Goal: Task Accomplishment & Management: Use online tool/utility

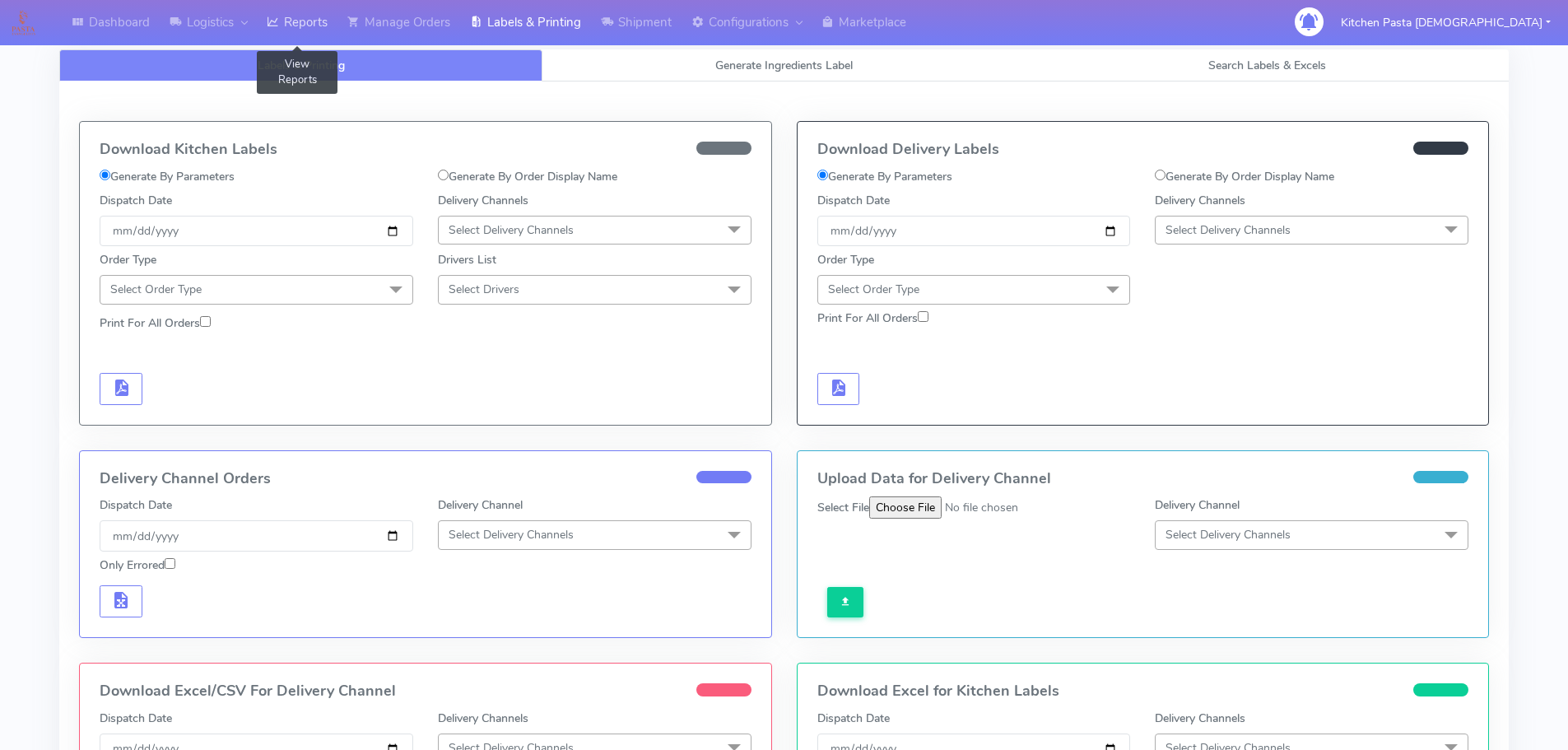
click at [299, 33] on link "Reports" at bounding box center [297, 22] width 81 height 45
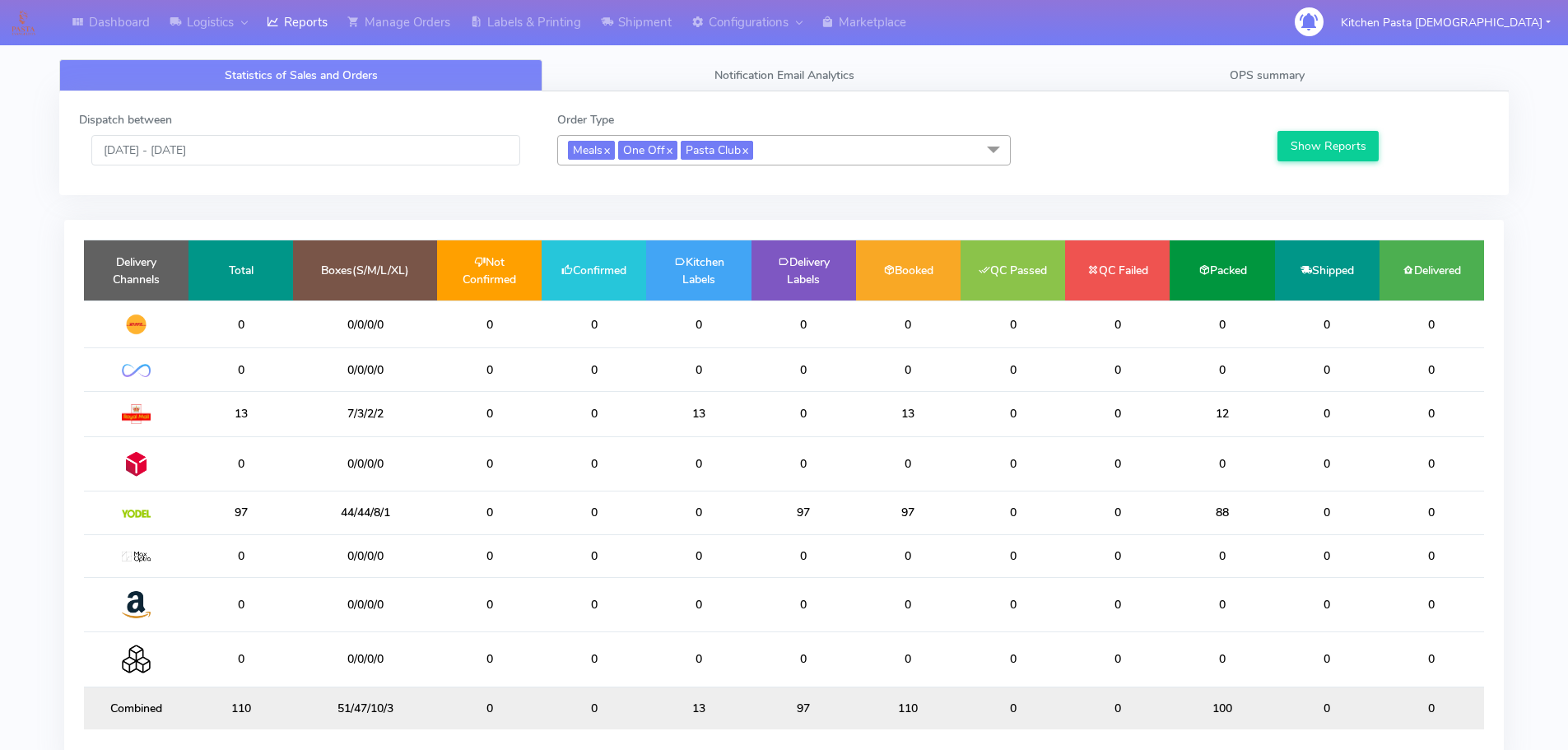
click at [808, 158] on span "Meals x One Off x Pasta Club x" at bounding box center [784, 149] width 453 height 30
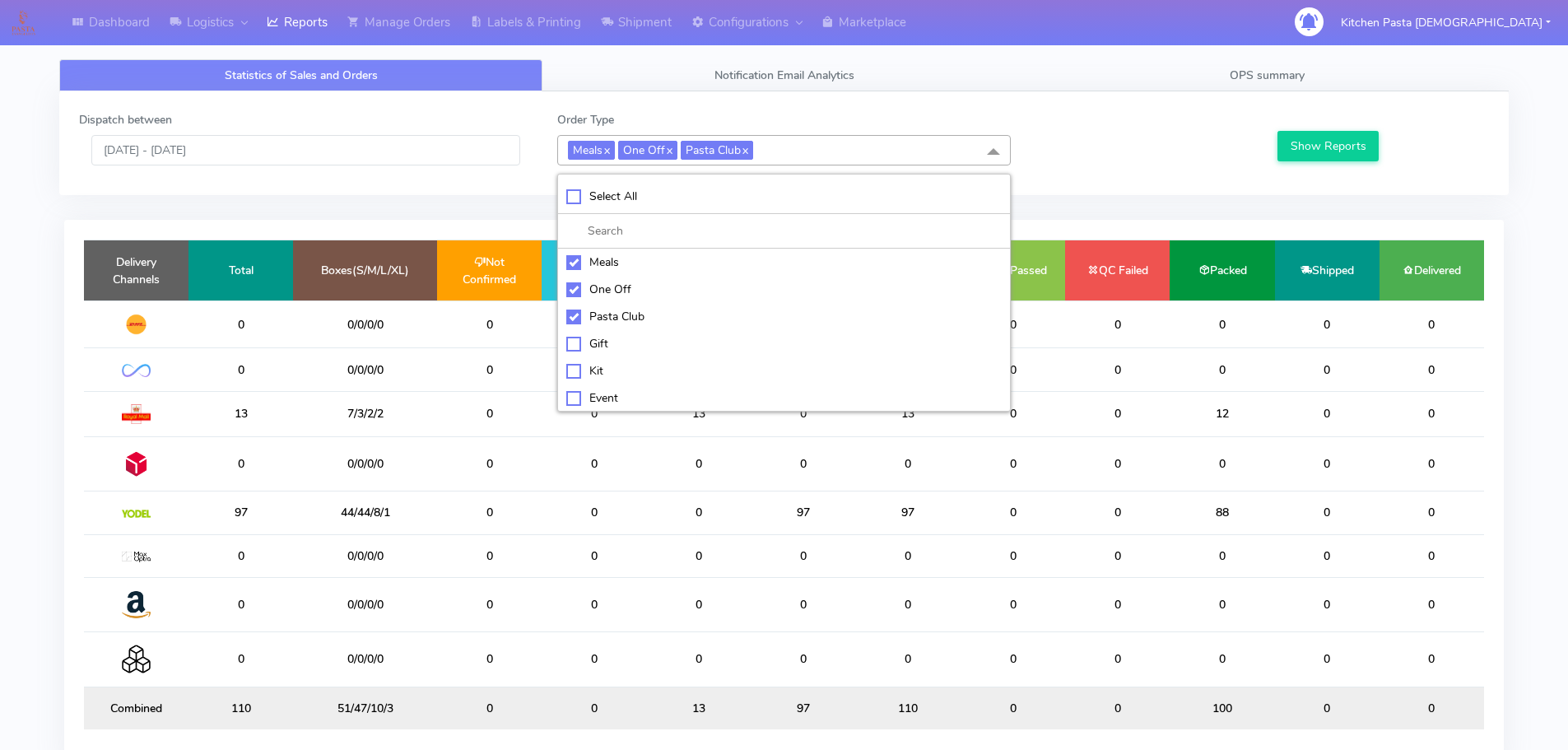
click at [646, 264] on div "Meals" at bounding box center [784, 262] width 436 height 17
checkbox input "false"
click at [633, 295] on div "One Off" at bounding box center [784, 289] width 436 height 17
checkbox input "false"
click at [630, 324] on div "Pasta Club" at bounding box center [784, 316] width 436 height 17
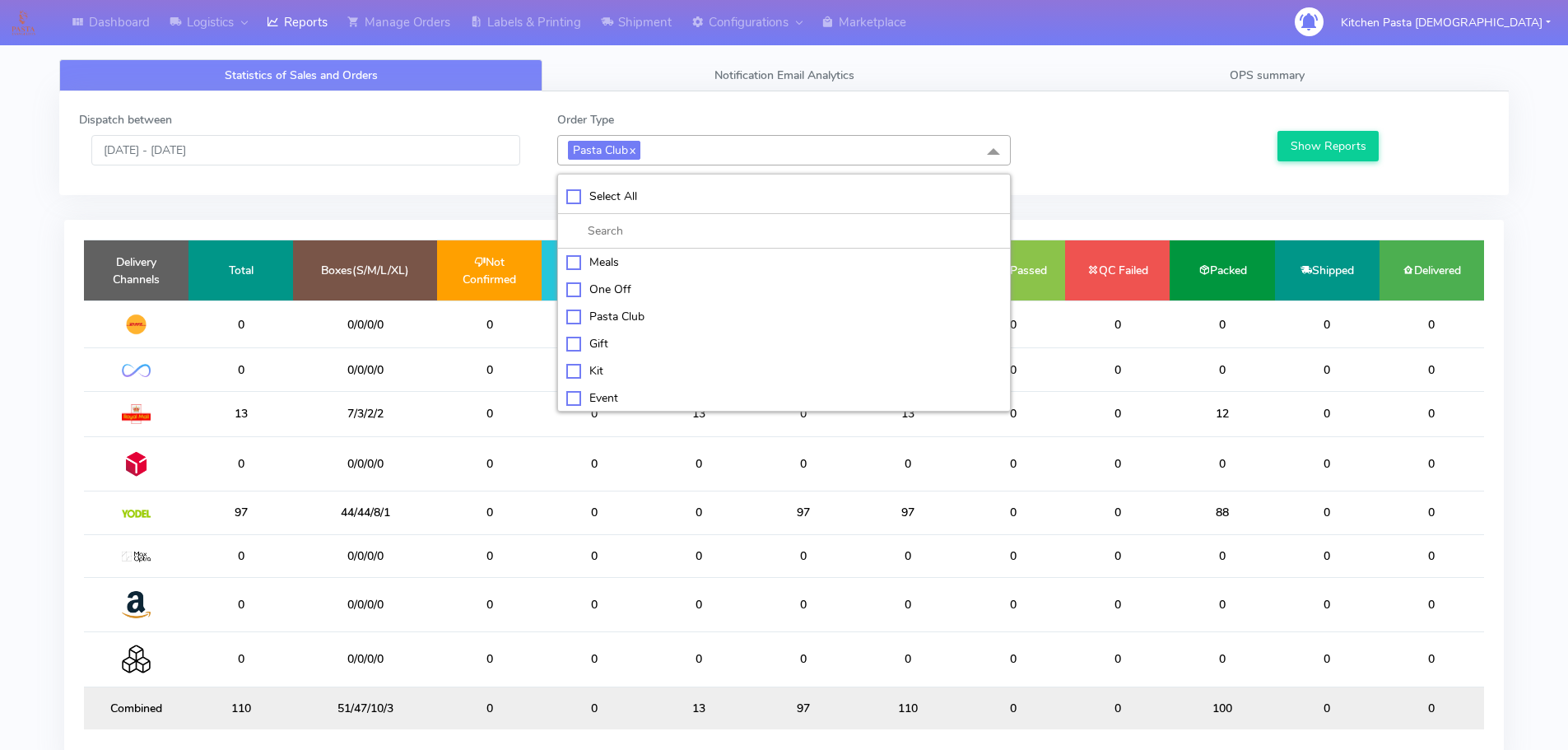
checkbox input "false"
click at [612, 357] on li "Kit" at bounding box center [784, 369] width 452 height 27
click at [1323, 158] on button "Show Reports" at bounding box center [1328, 146] width 102 height 30
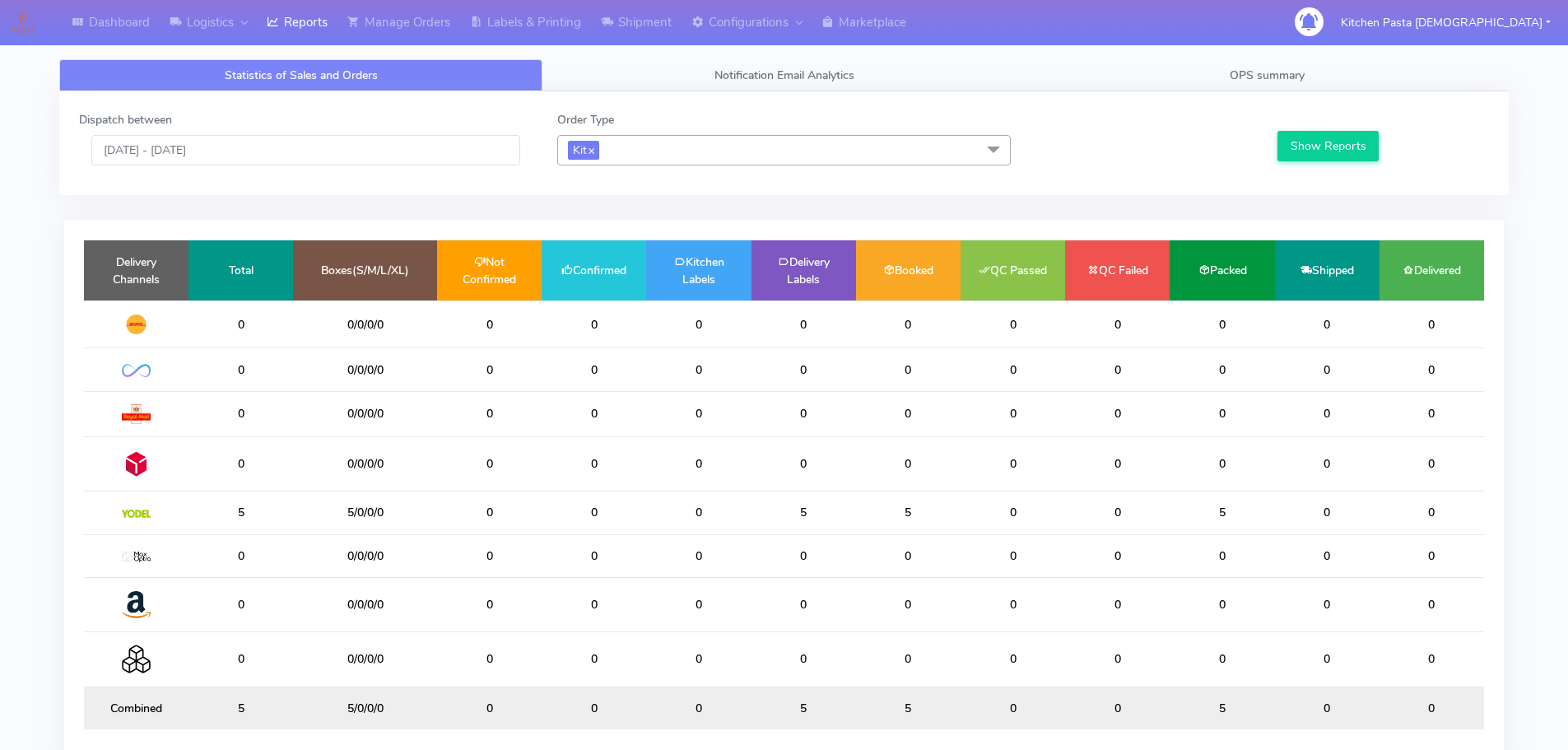
click at [617, 147] on span "Kit x" at bounding box center [784, 149] width 453 height 30
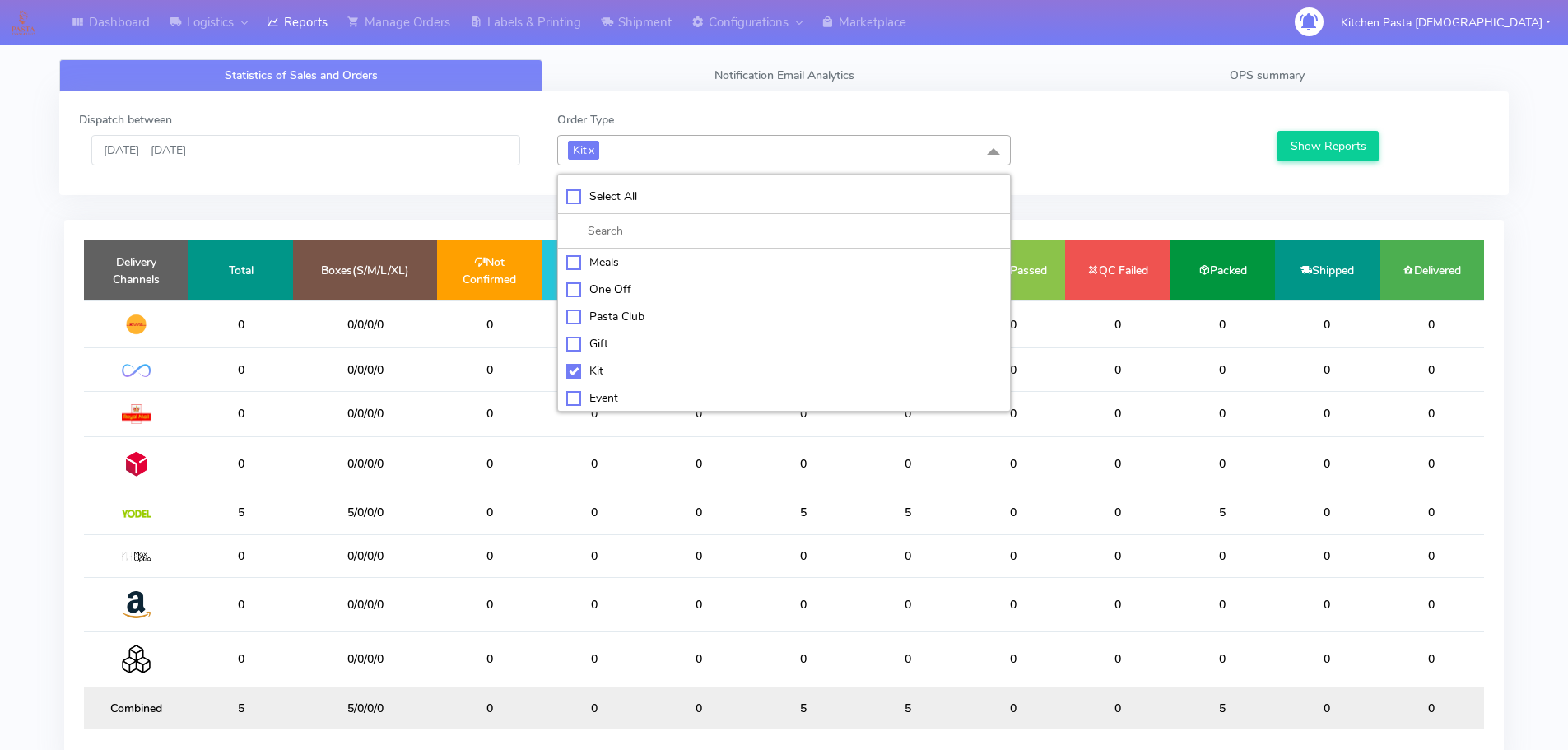
click at [602, 371] on div "Kit" at bounding box center [784, 371] width 436 height 17
checkbox input "false"
click at [608, 391] on div "ATAVI" at bounding box center [784, 395] width 436 height 17
checkbox input "true"
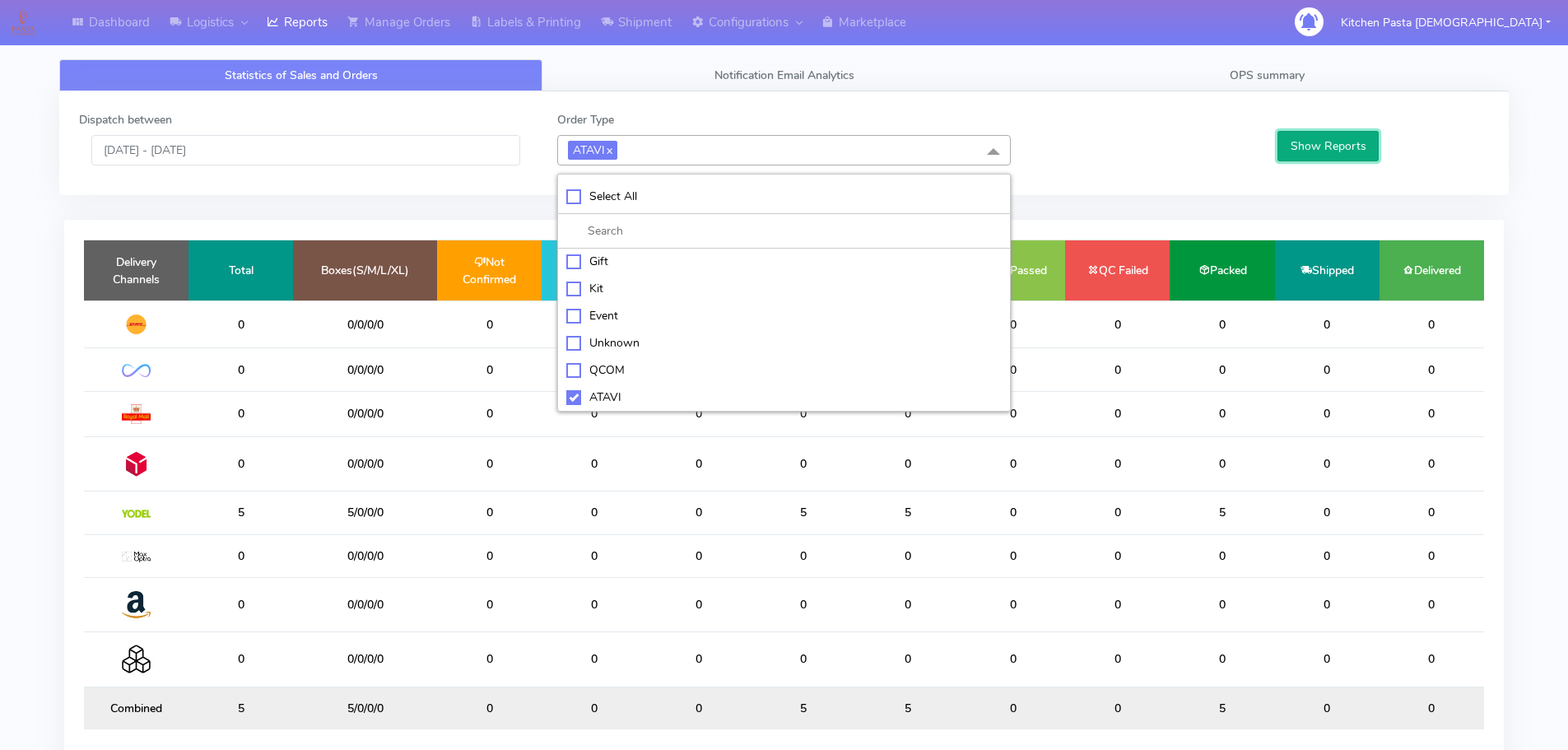
click at [1329, 156] on button "Show Reports" at bounding box center [1328, 146] width 102 height 30
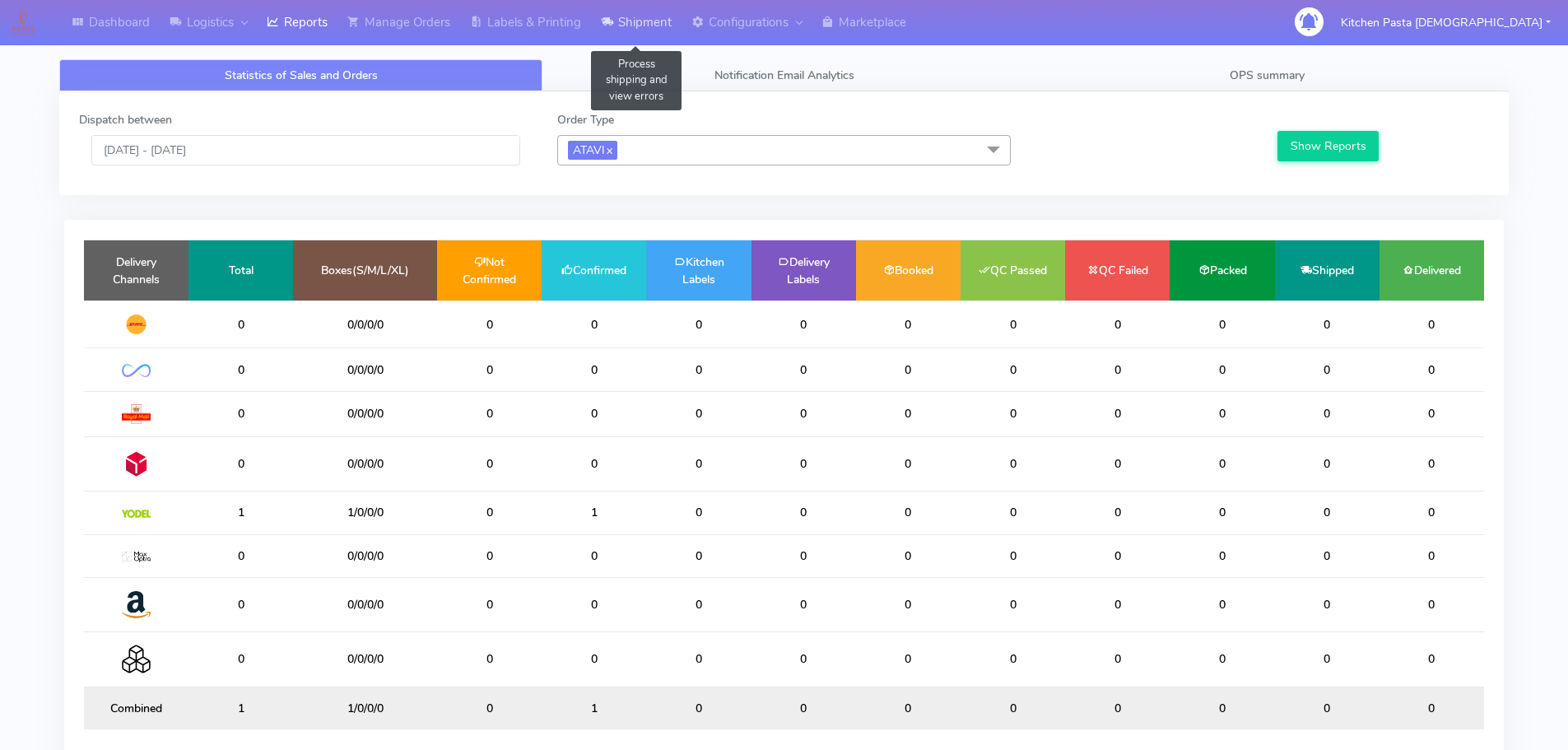
click at [660, 31] on link "Shipment" at bounding box center [636, 22] width 91 height 45
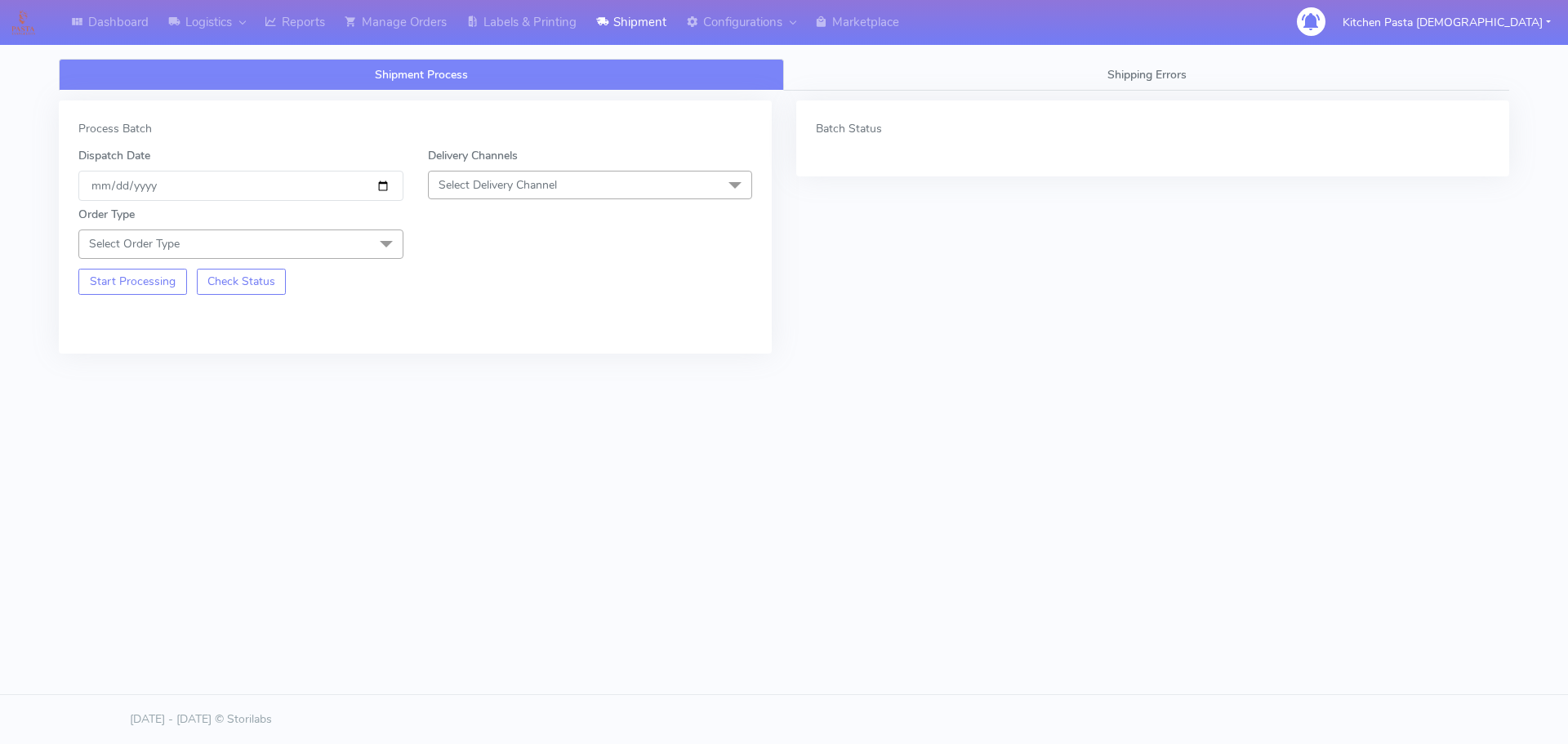
click at [642, 193] on span "Select Delivery Channel" at bounding box center [590, 184] width 325 height 28
click at [481, 366] on div "Yodel" at bounding box center [590, 368] width 307 height 17
click at [386, 243] on span at bounding box center [386, 245] width 33 height 31
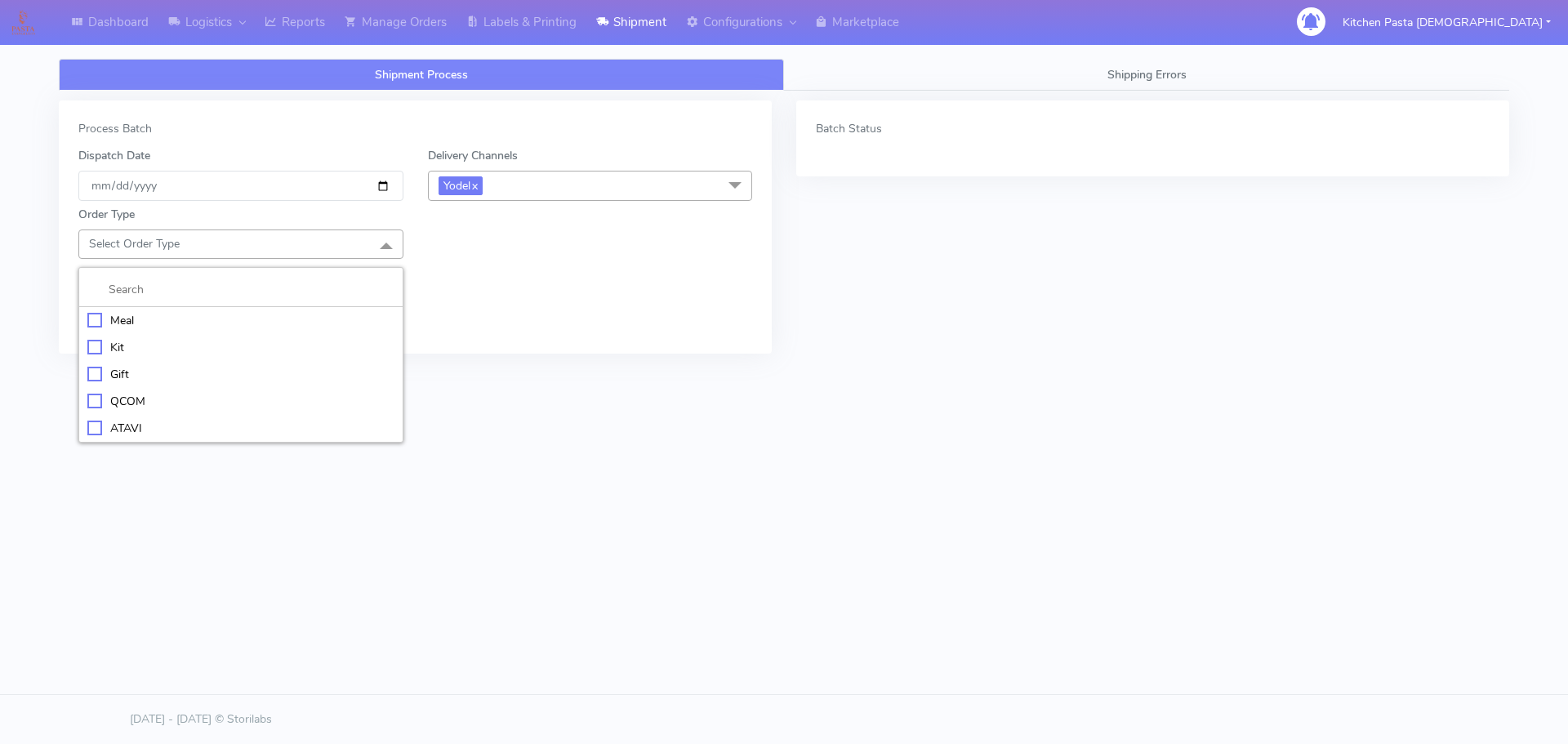
click at [133, 422] on div "ATAVI" at bounding box center [241, 428] width 307 height 17
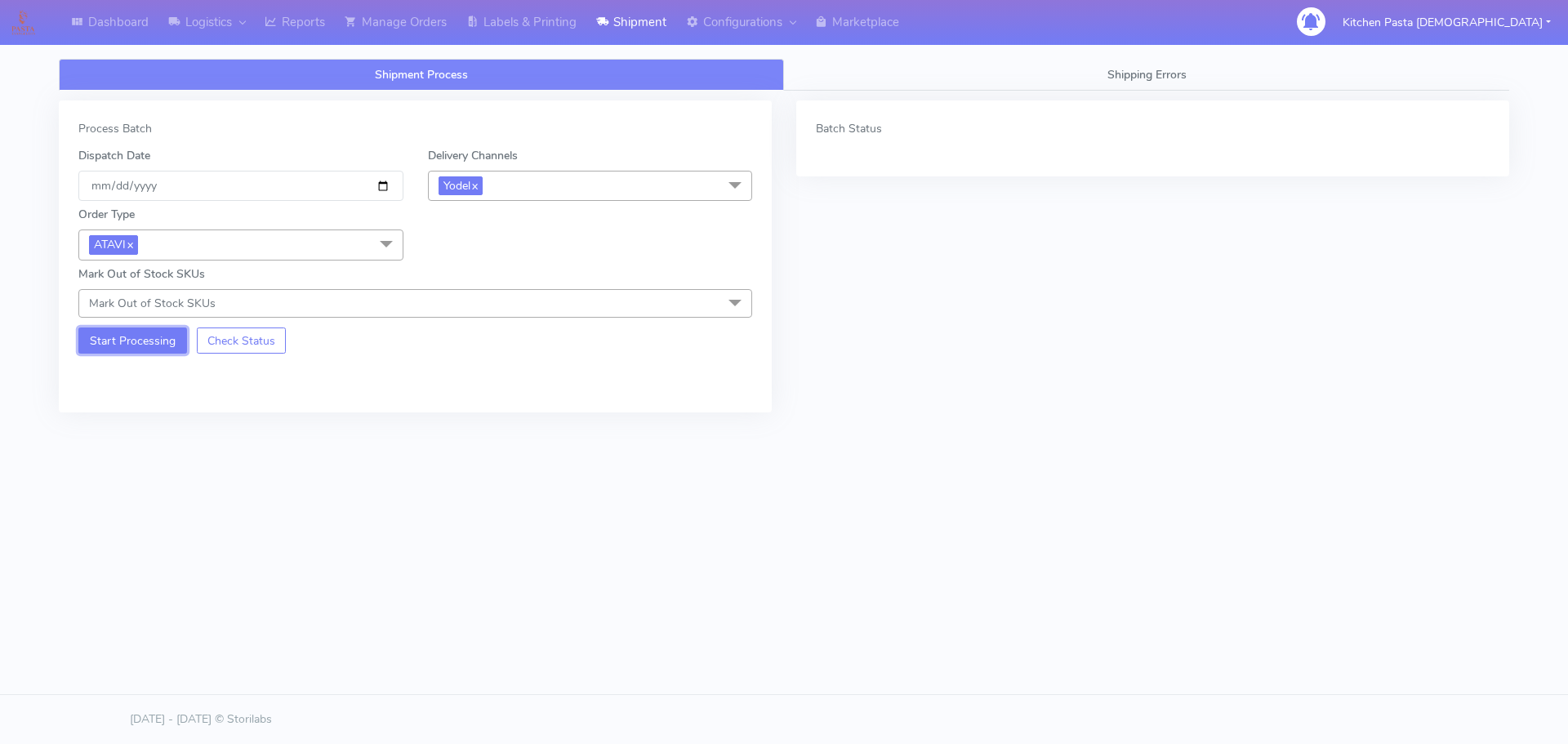
click at [135, 350] on button "Start Processing" at bounding box center [133, 340] width 109 height 26
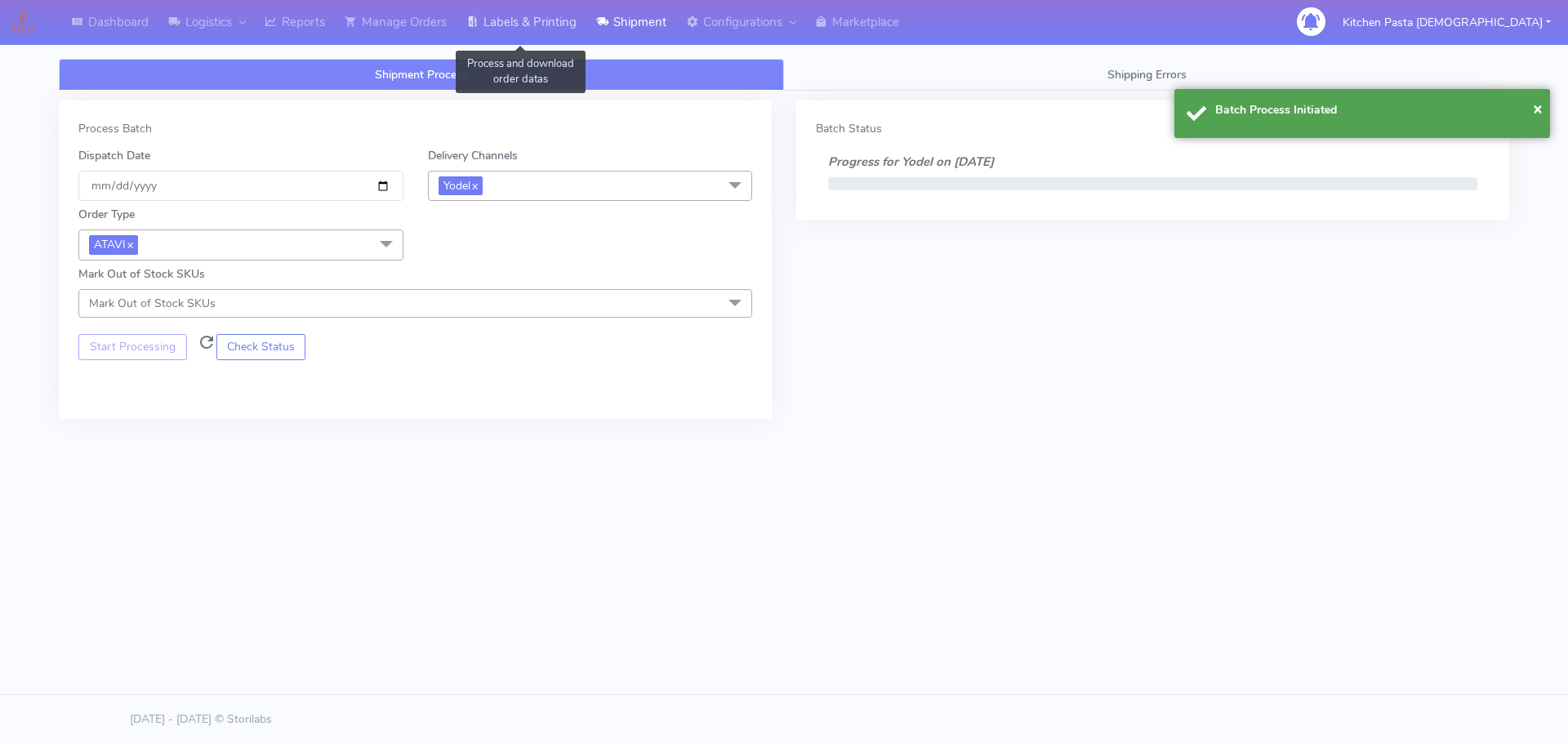
click at [556, 28] on link "Labels & Printing" at bounding box center [521, 22] width 130 height 45
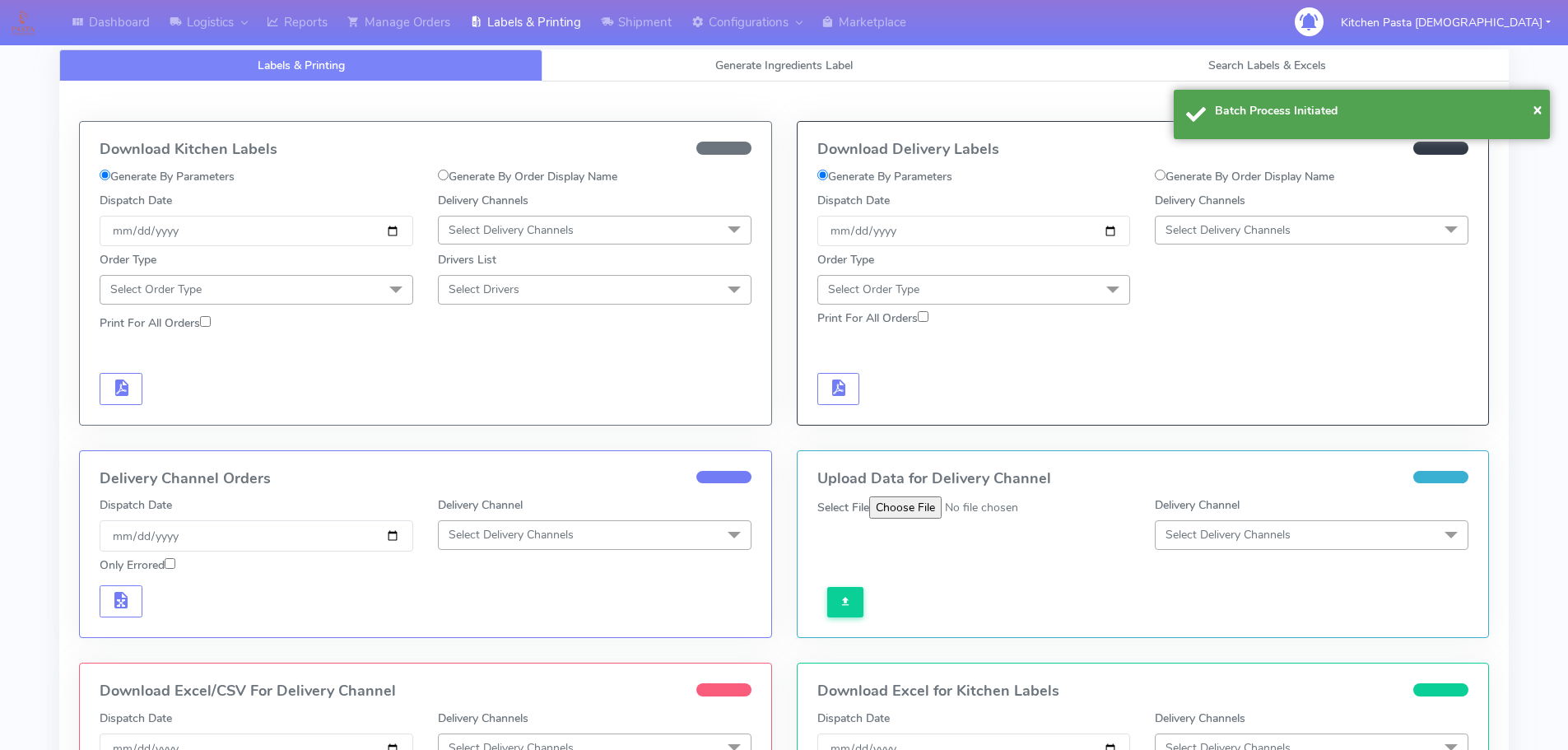
click at [1276, 216] on span "Select Delivery Channels" at bounding box center [1312, 230] width 313 height 28
click at [1208, 418] on div "Yodel" at bounding box center [1312, 415] width 296 height 17
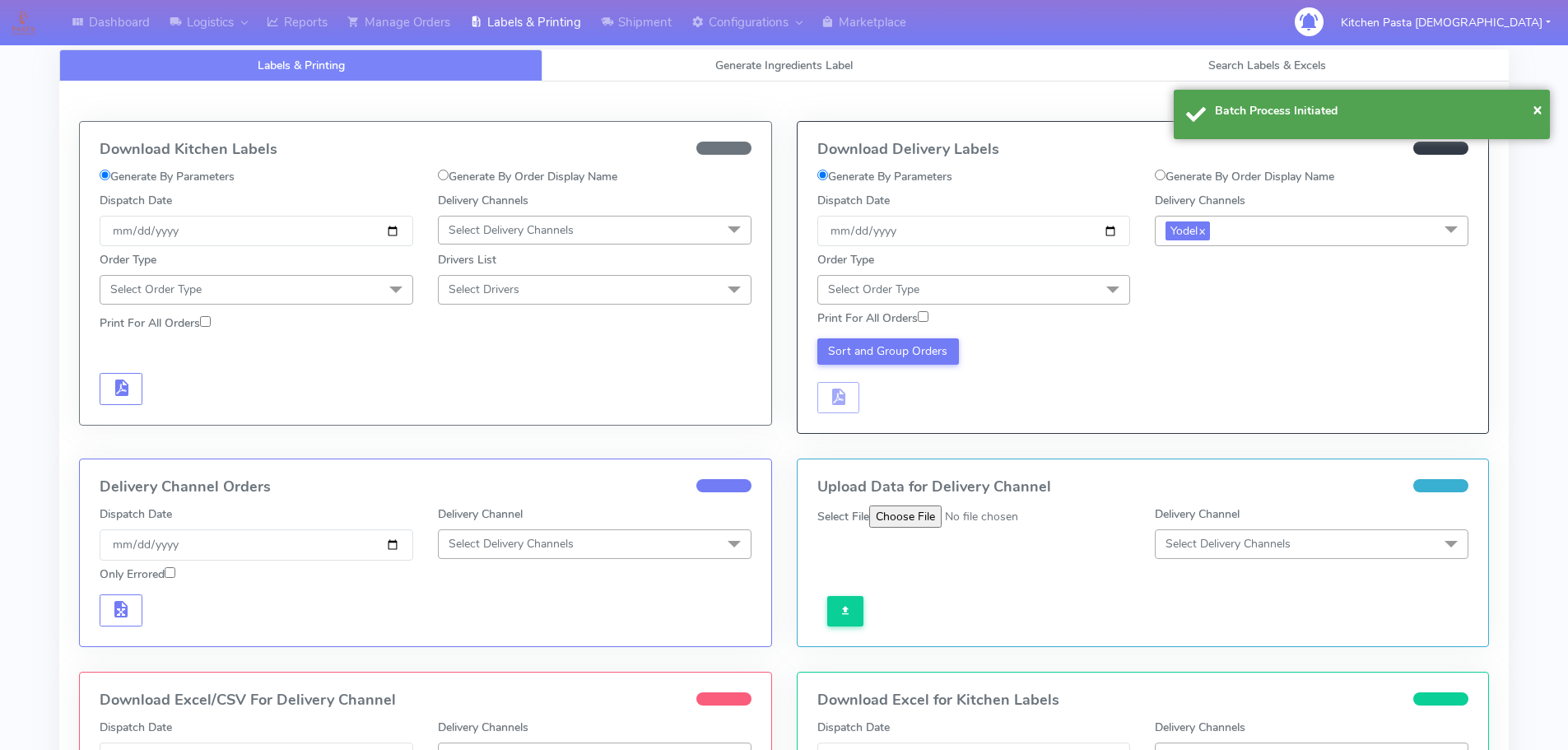
click at [1052, 290] on span "Select Order Type" at bounding box center [975, 288] width 313 height 28
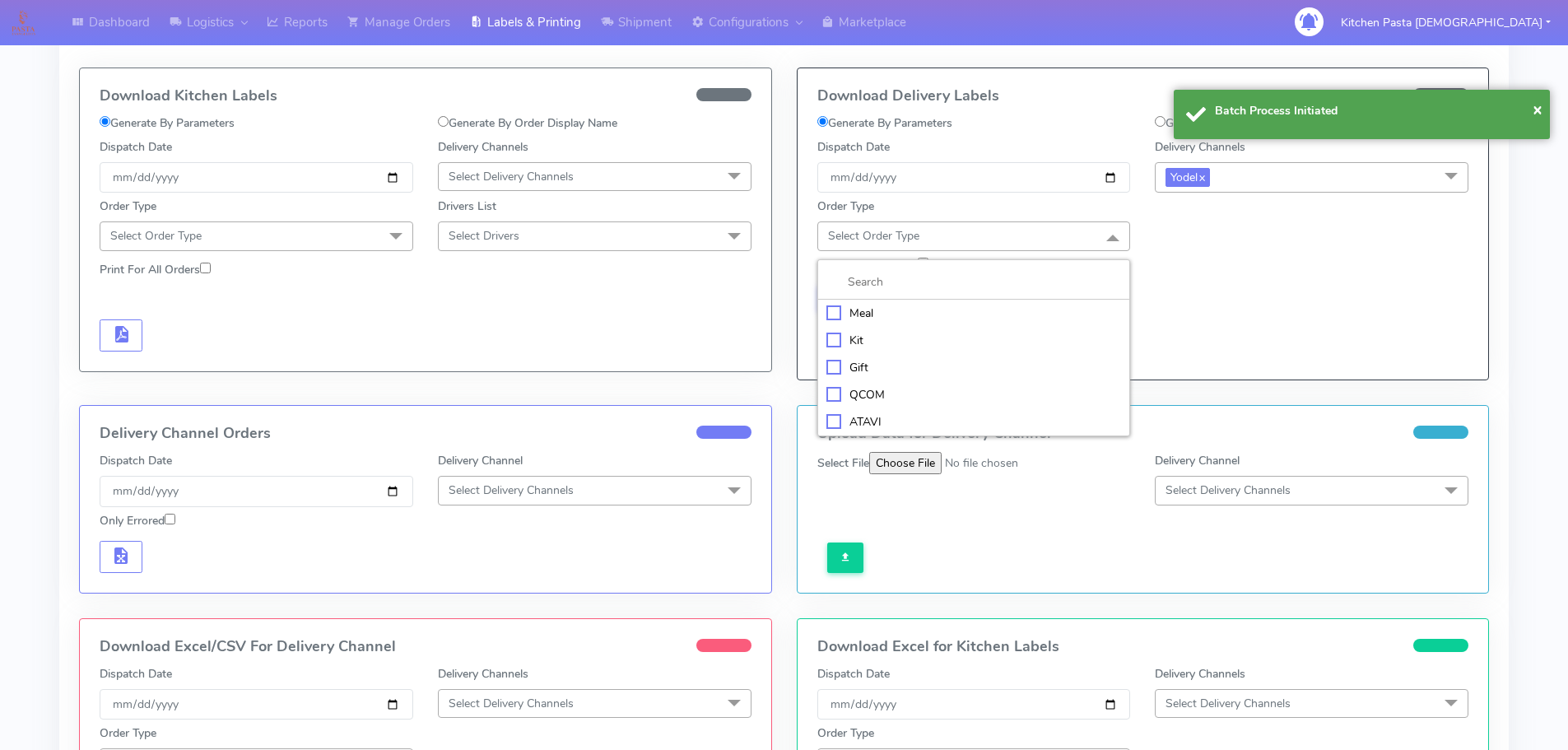
scroll to position [82, 0]
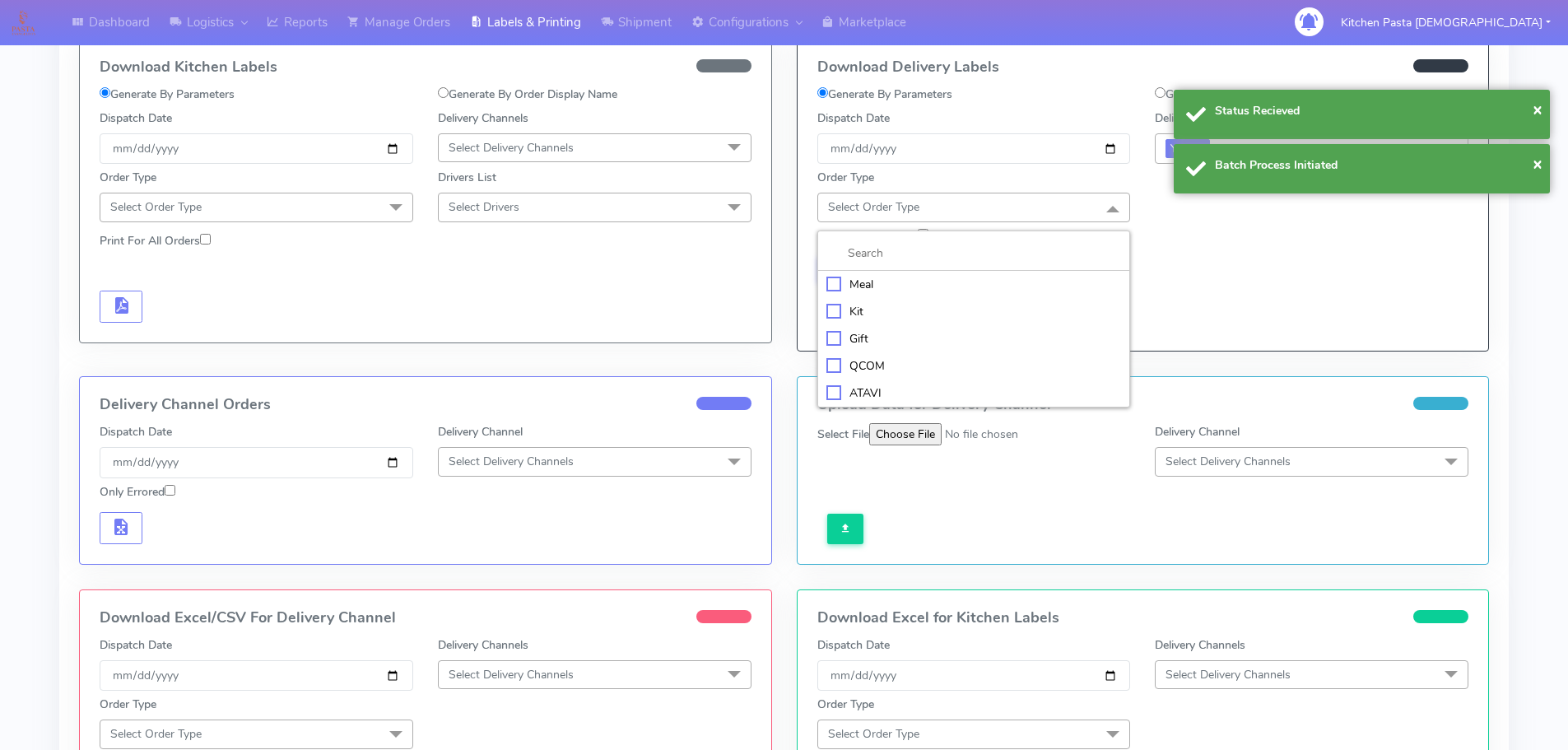
click at [872, 391] on div "ATAVI" at bounding box center [975, 393] width 296 height 17
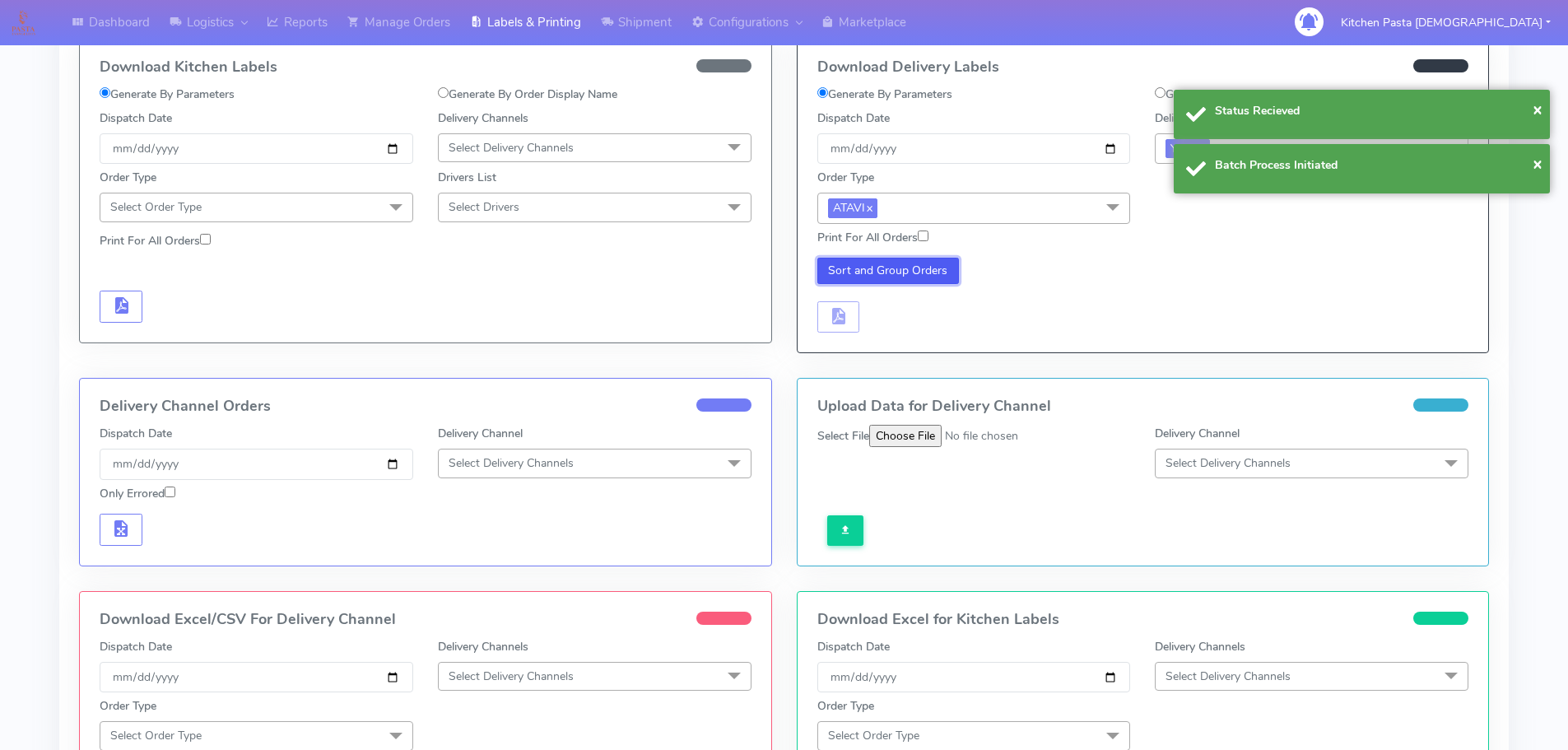
click at [863, 258] on button "Sort and Group Orders" at bounding box center [889, 270] width 143 height 27
click at [844, 321] on span "button" at bounding box center [838, 320] width 20 height 16
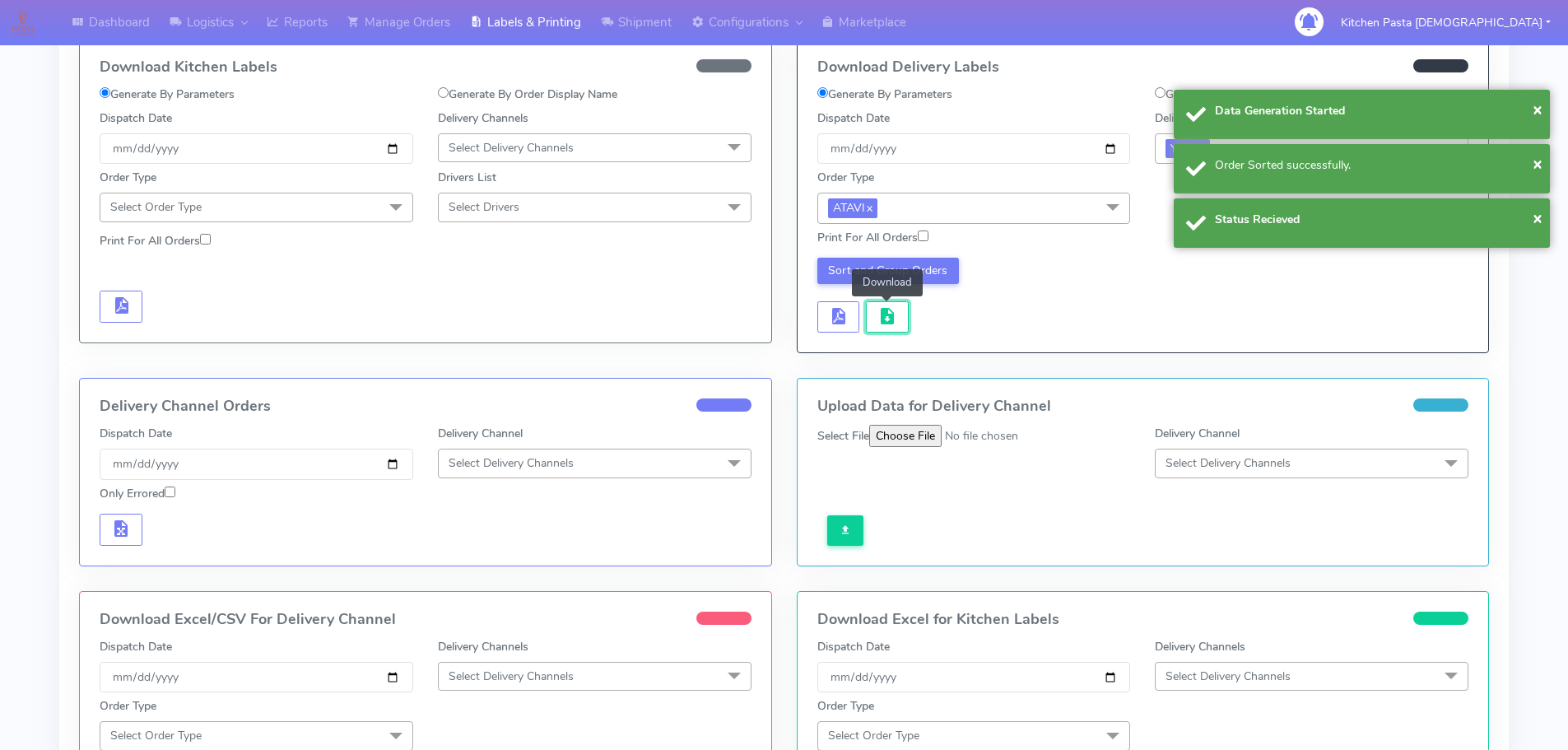
click at [877, 316] on span "button" at bounding box center [887, 320] width 20 height 16
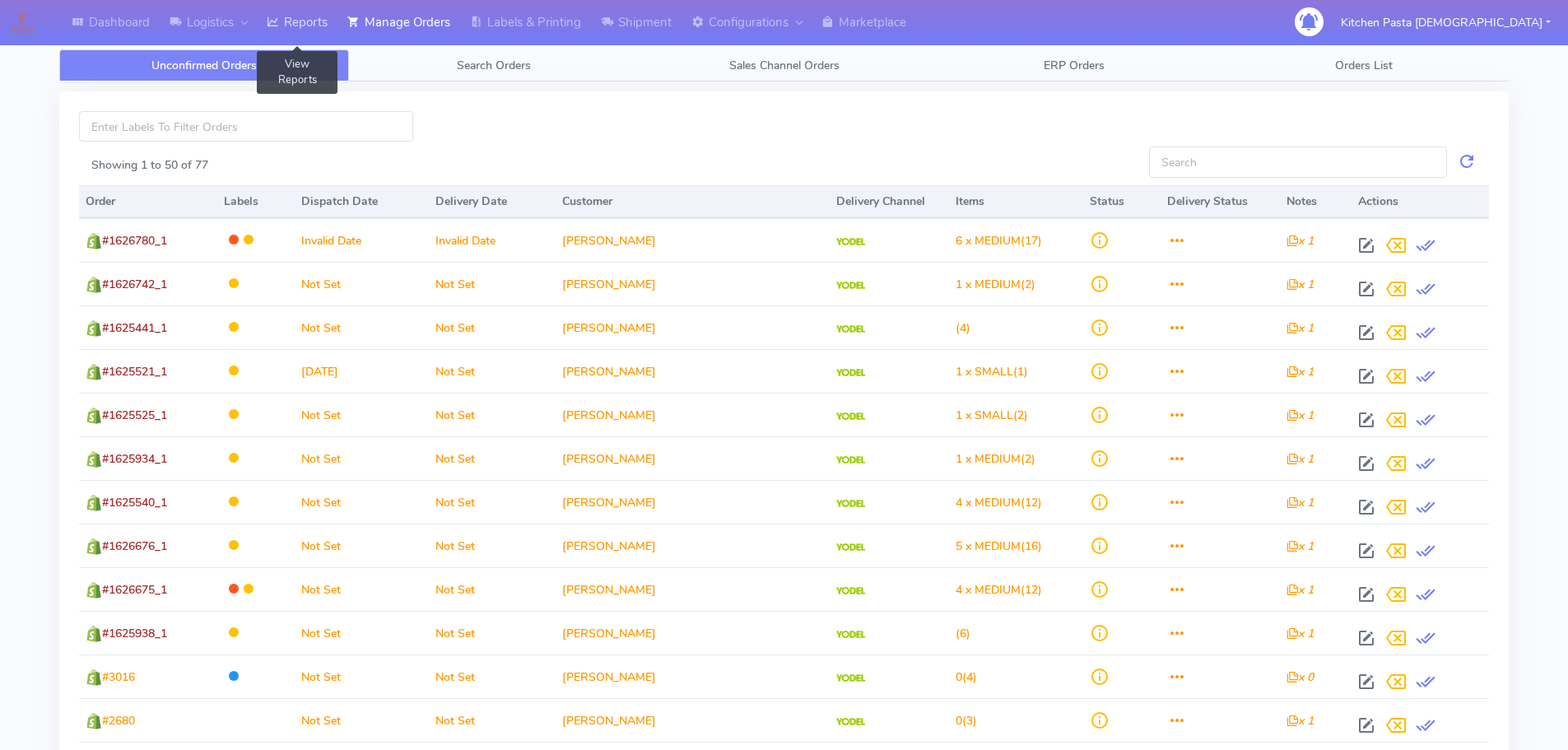
click at [289, 38] on link "Reports" at bounding box center [297, 22] width 81 height 45
click at [299, 27] on link "Reports" at bounding box center [297, 22] width 81 height 45
